Goal: Task Accomplishment & Management: Complete application form

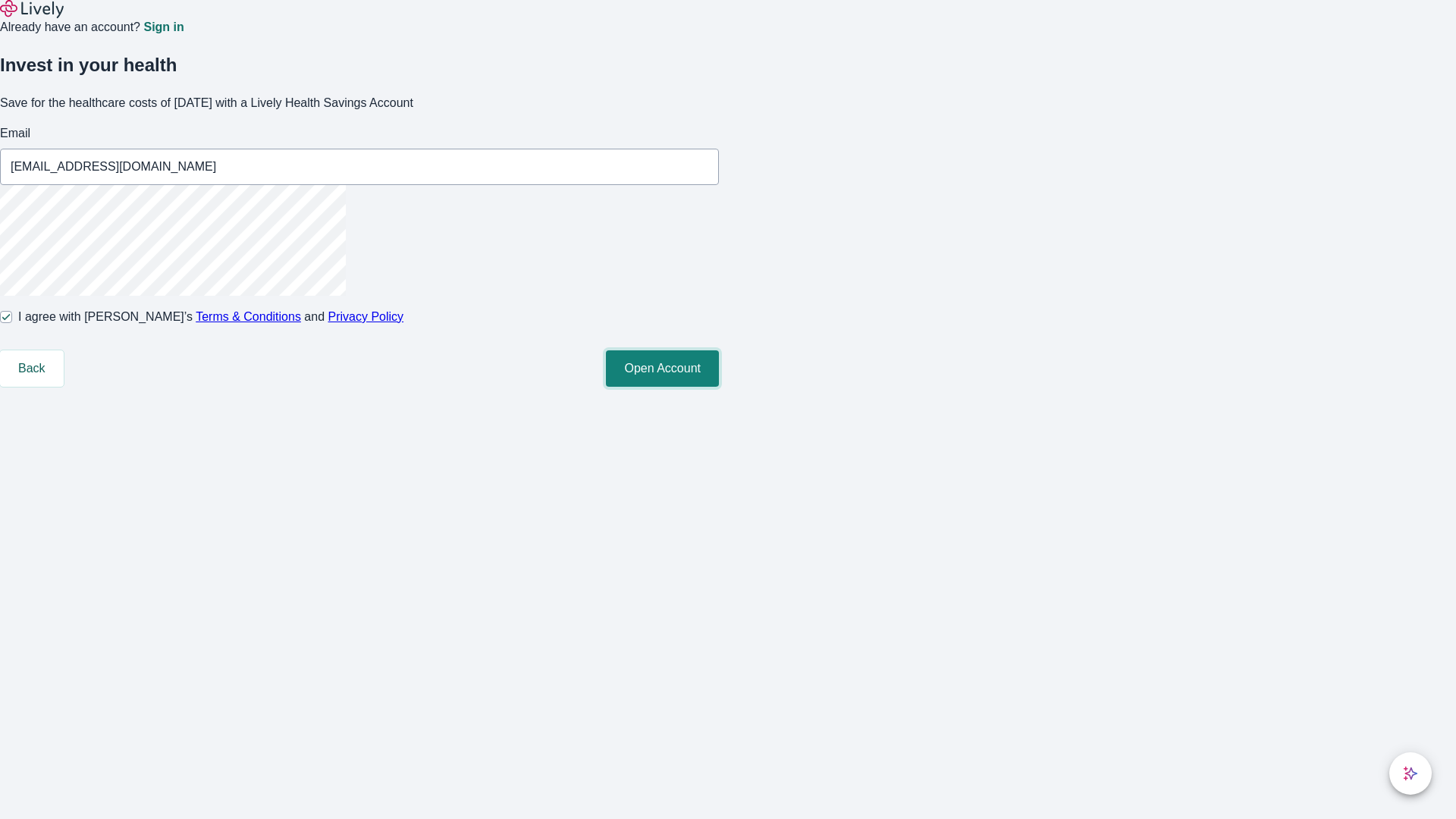
click at [719, 387] on button "Open Account" at bounding box center [662, 369] width 113 height 36
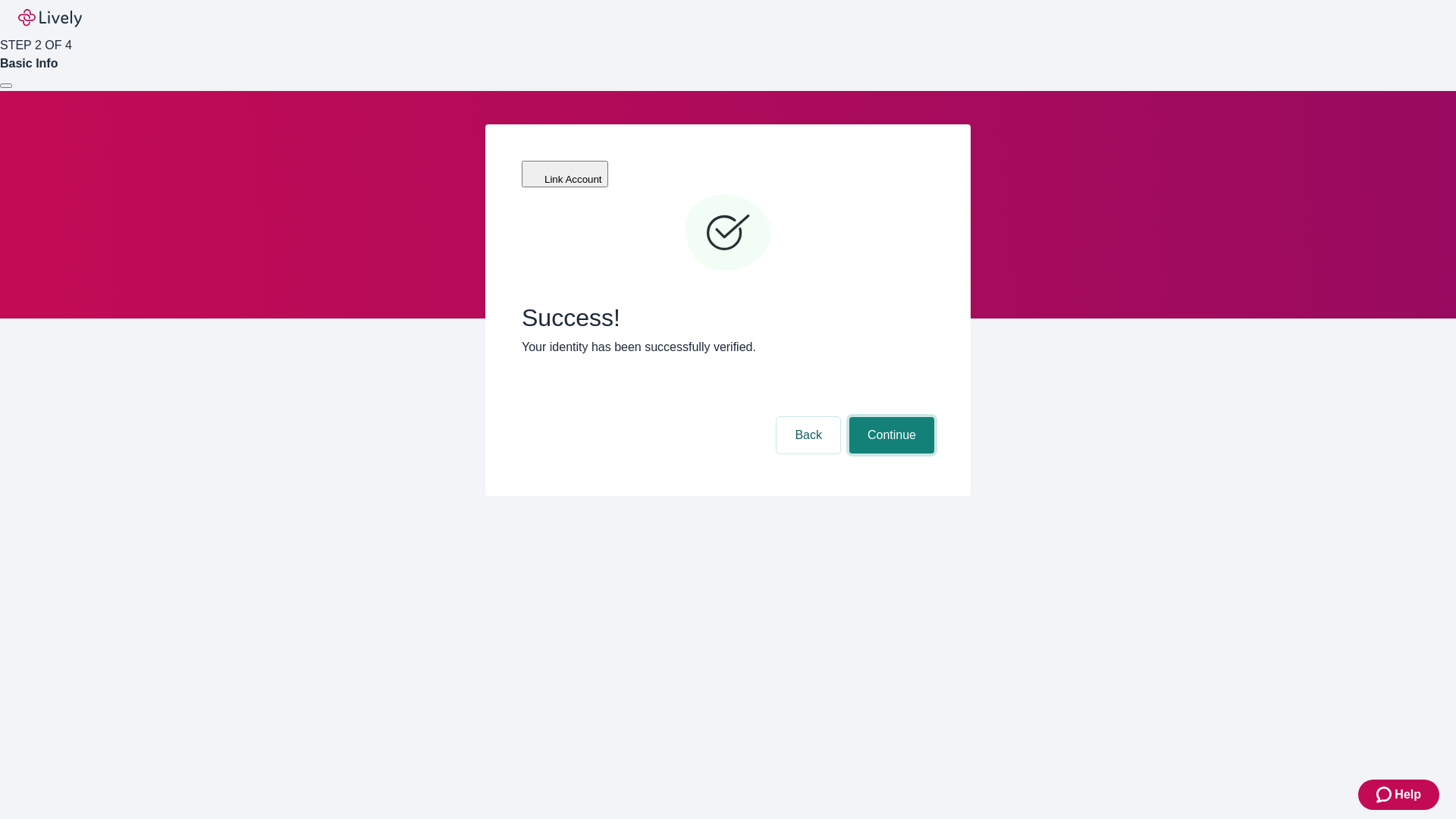
click at [889, 417] on button "Continue" at bounding box center [892, 435] width 85 height 36
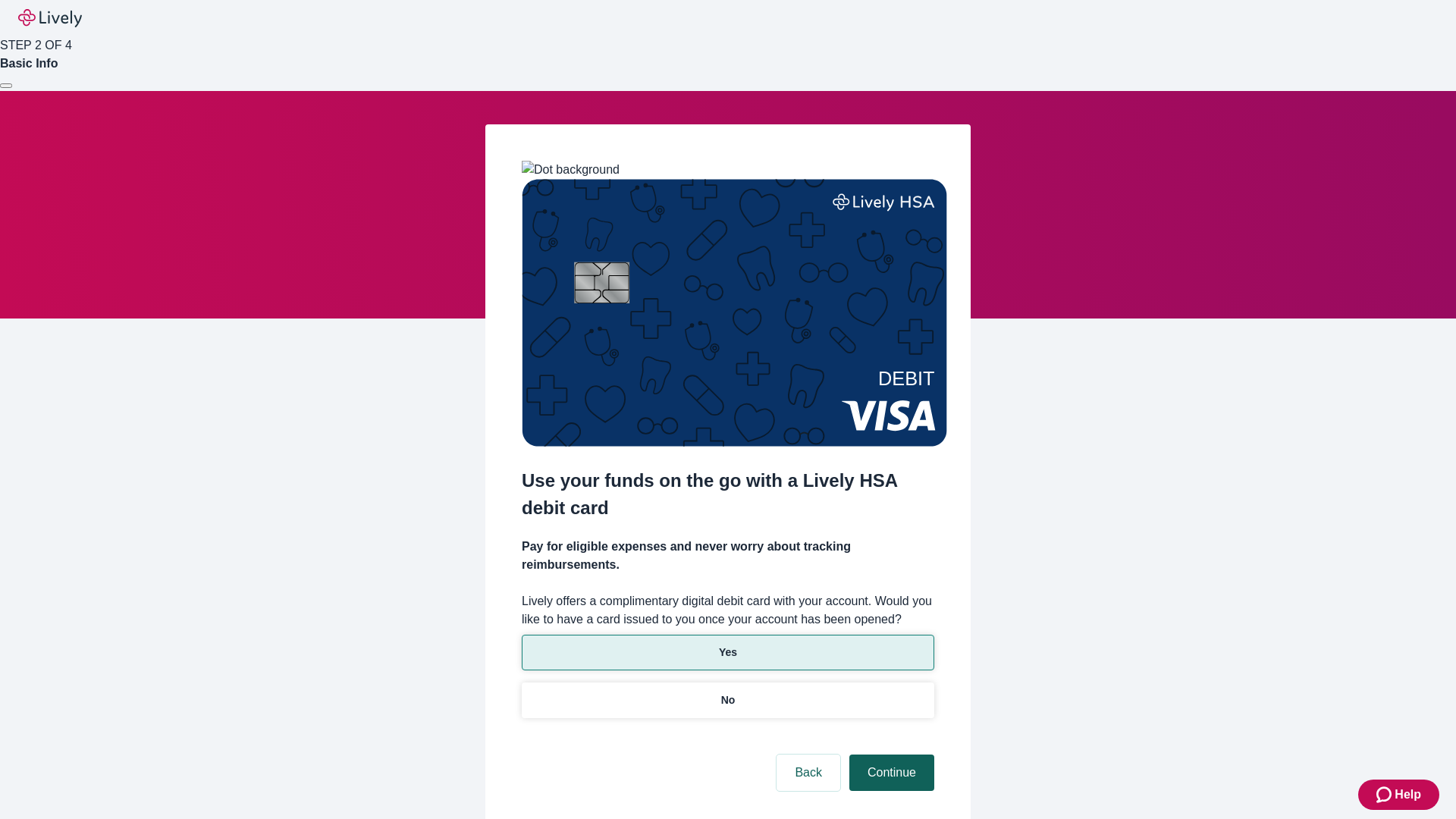
click at [728, 693] on p "No" at bounding box center [728, 700] width 14 height 16
click at [889, 755] on button "Continue" at bounding box center [892, 773] width 85 height 36
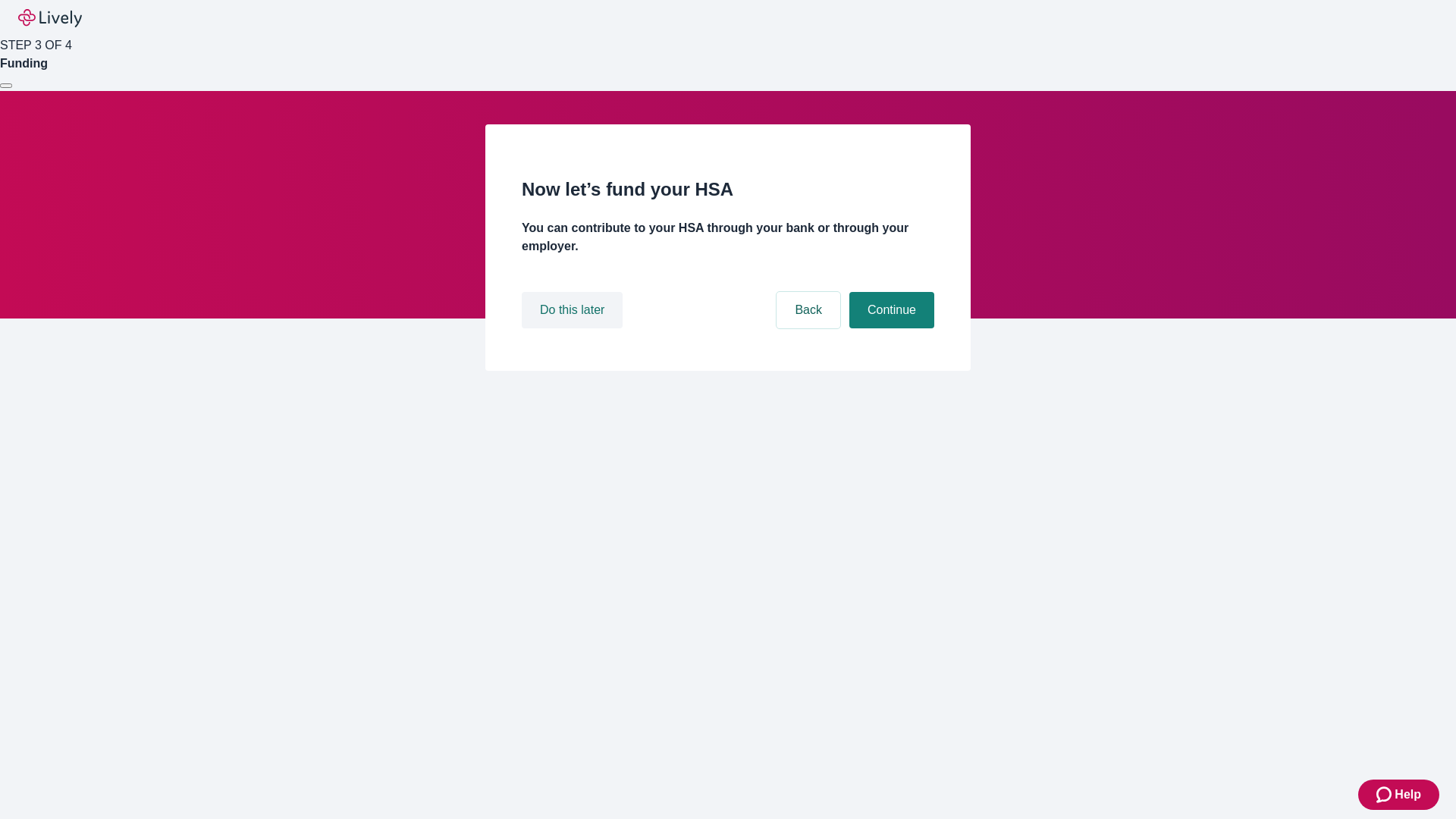
click at [574, 328] on button "Do this later" at bounding box center [573, 310] width 101 height 36
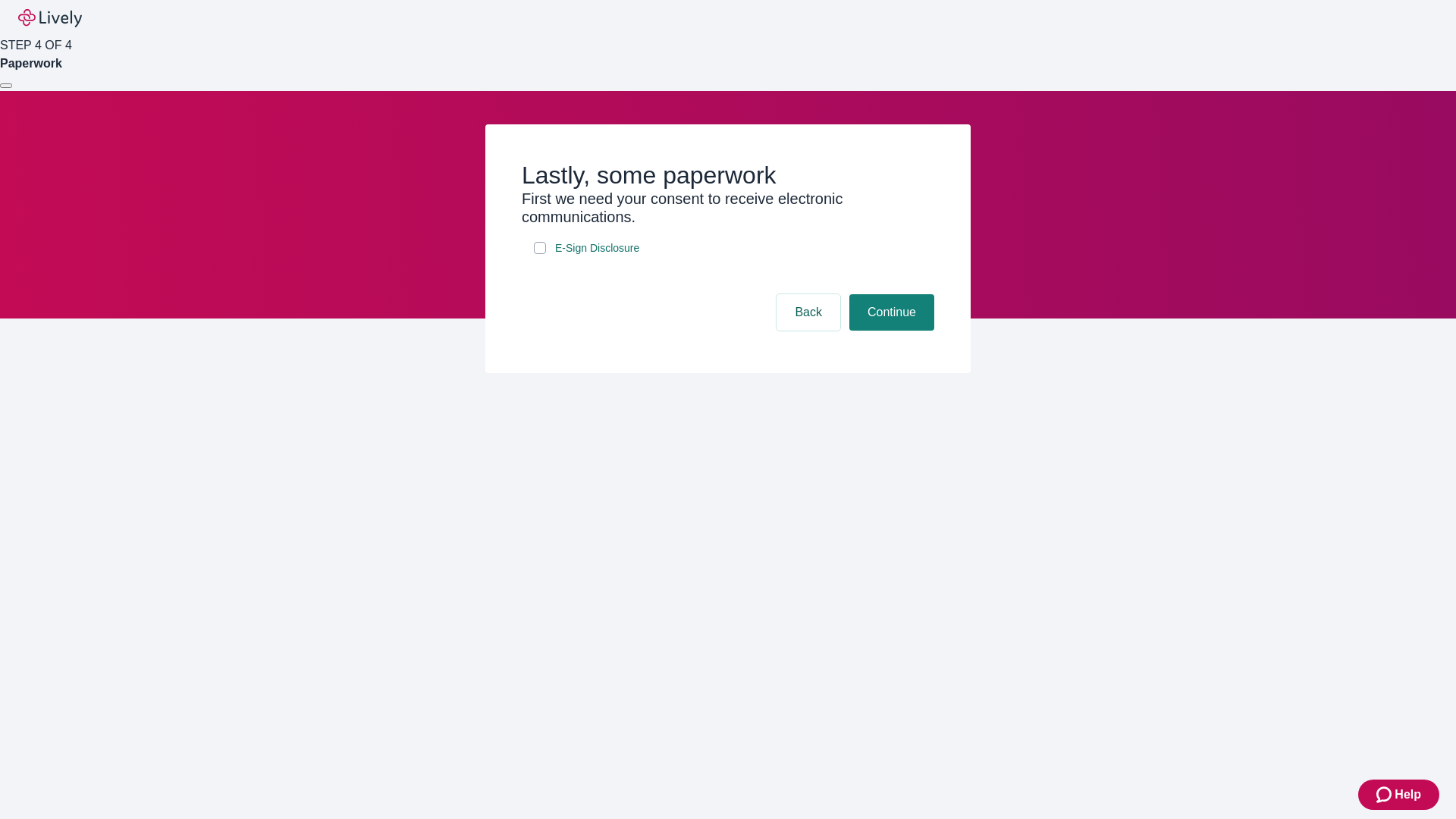
click at [540, 254] on input "E-Sign Disclosure" at bounding box center [539, 248] width 12 height 12
checkbox input "true"
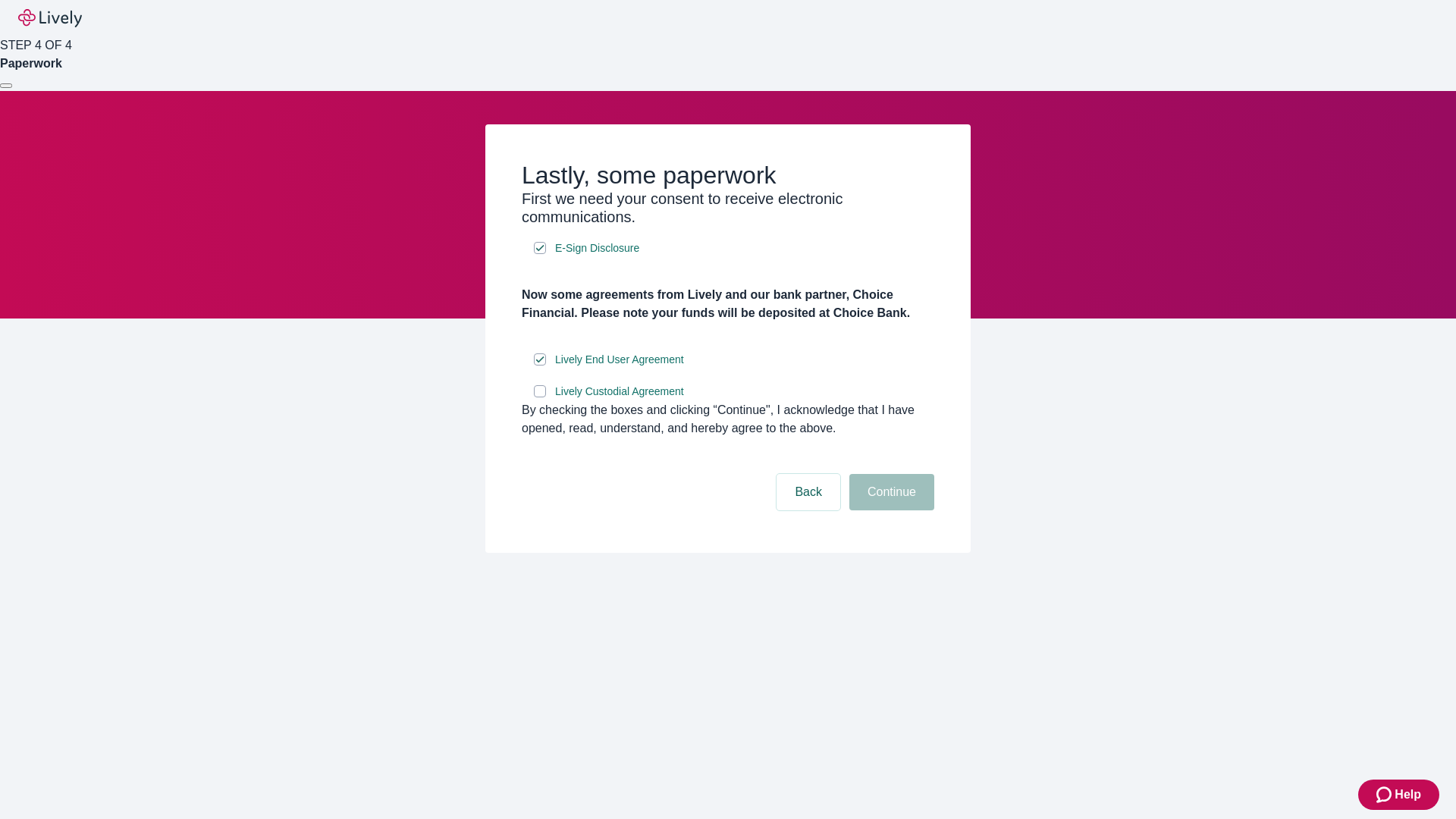
click at [540, 398] on input "Lively Custodial Agreement" at bounding box center [539, 391] width 12 height 12
checkbox input "true"
click at [889, 511] on button "Continue" at bounding box center [892, 492] width 85 height 36
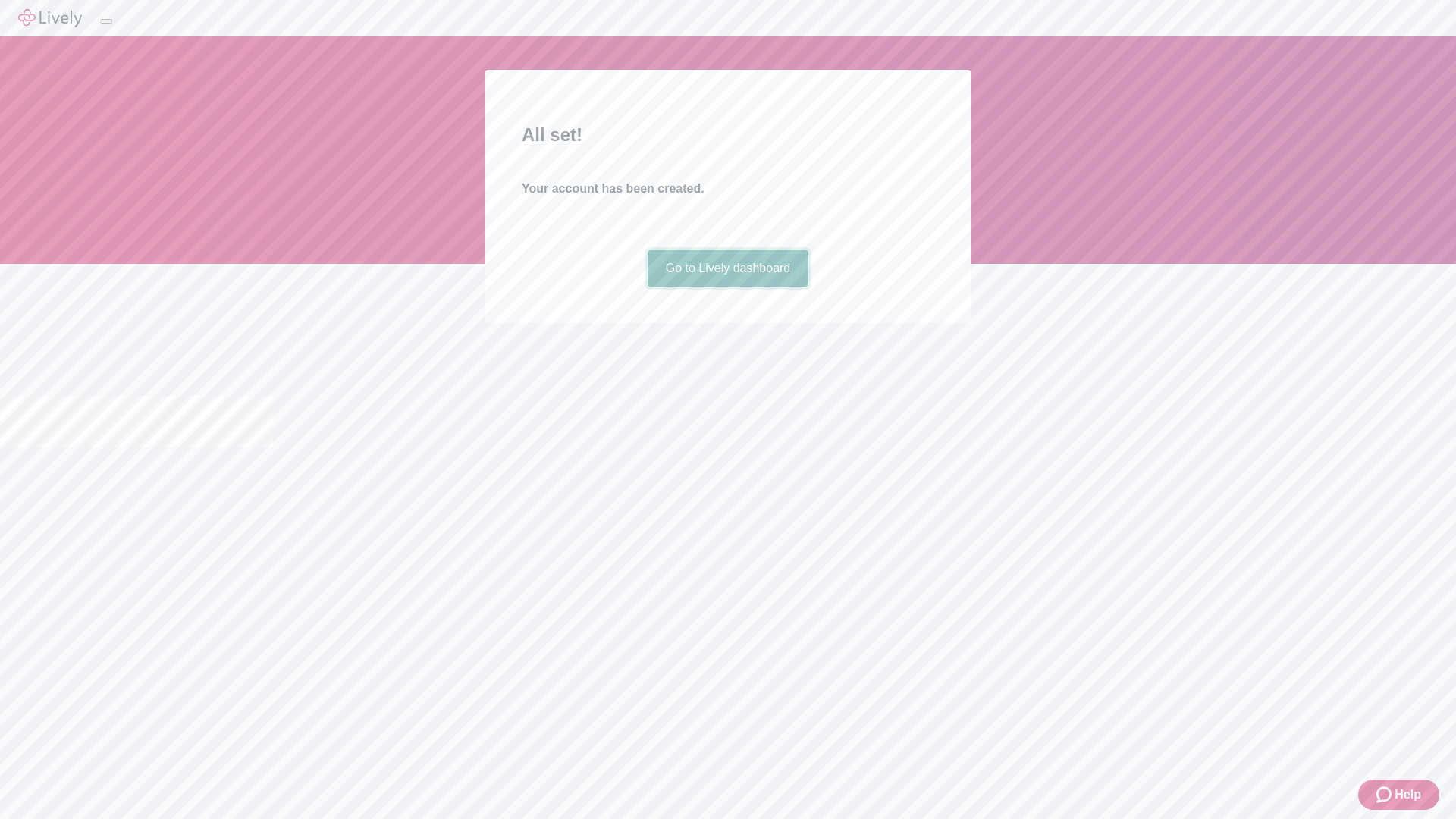
click at [728, 287] on link "Go to Lively dashboard" at bounding box center [728, 269] width 162 height 36
